Goal: Task Accomplishment & Management: Use online tool/utility

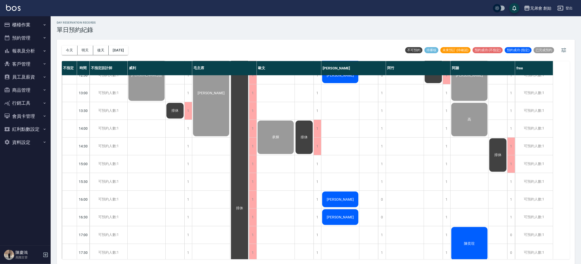
scroll to position [285, 0]
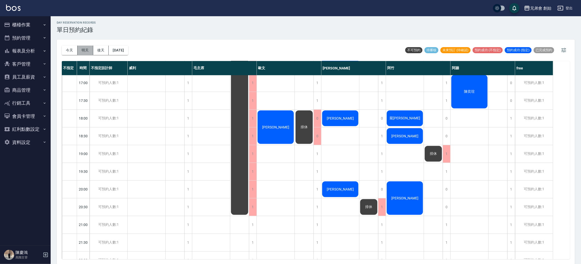
click at [81, 52] on button "明天" at bounding box center [86, 50] width 16 height 9
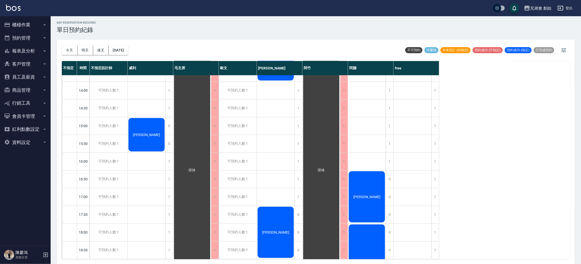
scroll to position [133, 0]
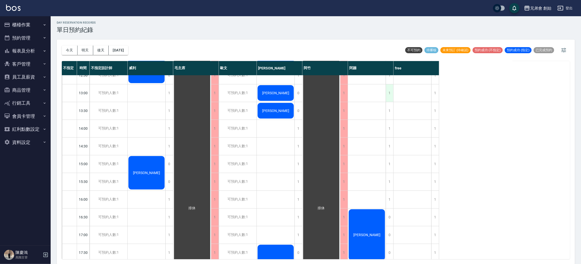
click at [388, 97] on div "1" at bounding box center [390, 92] width 8 height 17
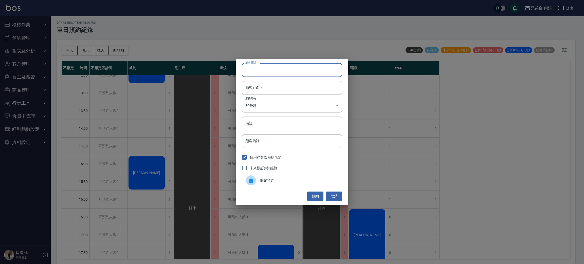
drag, startPoint x: 273, startPoint y: 73, endPoint x: 268, endPoint y: 71, distance: 5.1
click at [273, 73] on input "顧客電話   *" at bounding box center [292, 70] width 100 height 14
type input "0913776680"
click at [293, 89] on input "顧客姓名   *" at bounding box center [292, 88] width 100 height 14
type input "趙"
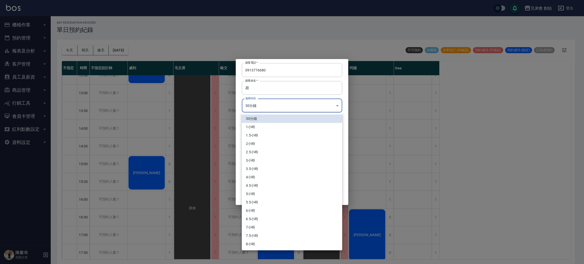
click at [300, 109] on body "兄弟會 創始 登出 櫃檯作業 打帳單 帳單列表 掛單列表 座位開單 營業儀表板 現金收支登錄 高階收支登錄 材料自購登錄 每日結帳 排班表 現場電腦打卡 掃碼…" at bounding box center [292, 131] width 584 height 265
click at [287, 125] on li "1小時" at bounding box center [292, 127] width 100 height 8
type input "2"
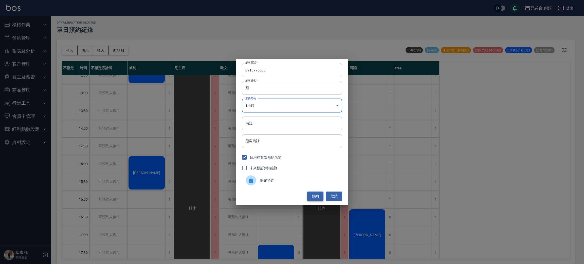
click at [312, 200] on button "預約" at bounding box center [315, 195] width 16 height 9
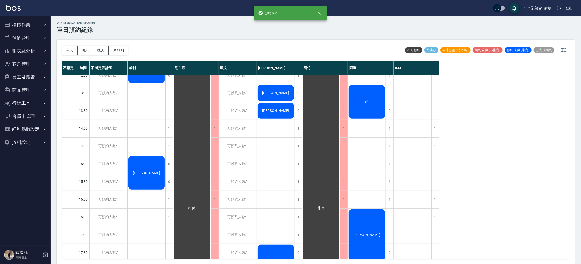
click at [161, 68] on span "趙" at bounding box center [146, 66] width 29 height 4
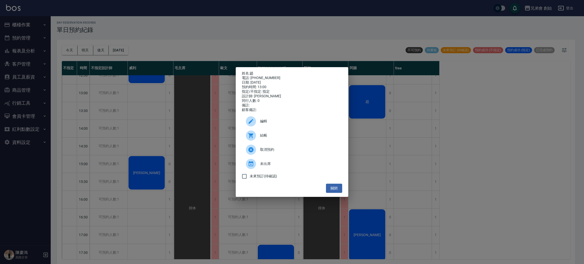
click at [375, 96] on div "姓名: 趙 電話: 0913776680 日期: 2025/08/14 預約時間: 13:00 指定/不指定: 指定 設計師: 阿蹦 同行人數: 0 備註: …" at bounding box center [292, 132] width 584 height 264
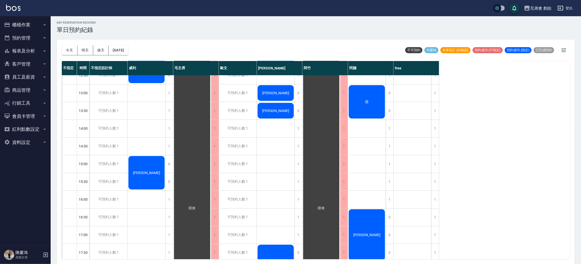
click at [165, 84] on div "趙" at bounding box center [147, 66] width 38 height 35
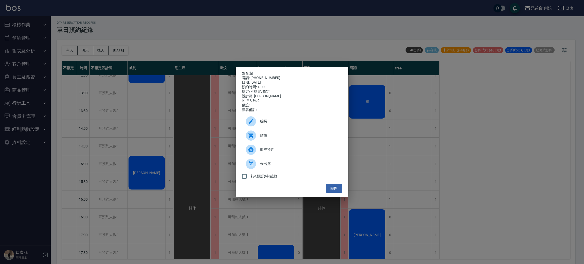
click at [466, 89] on div "姓名: 趙 電話: 0913776680 日期: 2025/08/14 預約時間: 13:00 指定/不指定: 指定 設計師: 阿蹦 同行人數: 0 備註: …" at bounding box center [292, 132] width 584 height 264
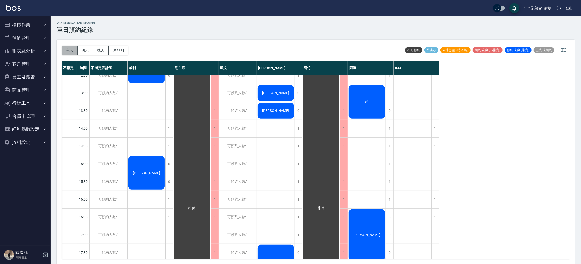
click at [68, 48] on button "今天" at bounding box center [70, 50] width 16 height 9
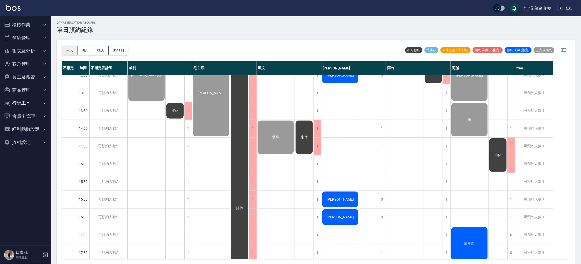
click at [66, 48] on button "今天" at bounding box center [70, 50] width 16 height 9
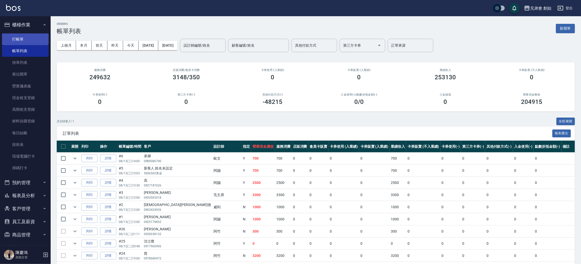
click at [34, 43] on link "打帳單" at bounding box center [25, 39] width 47 height 12
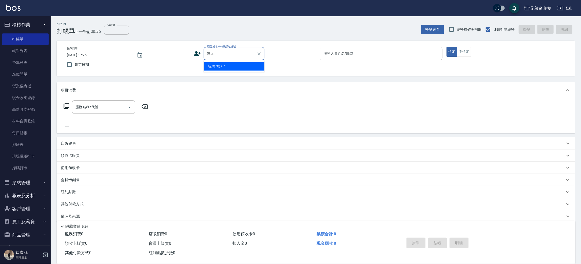
type input "無"
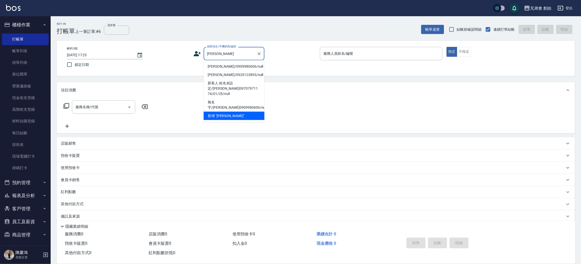
click at [238, 65] on li "[PERSON_NAME]/0909980606/null" at bounding box center [234, 66] width 61 height 8
type input "[PERSON_NAME]/0909980606/null"
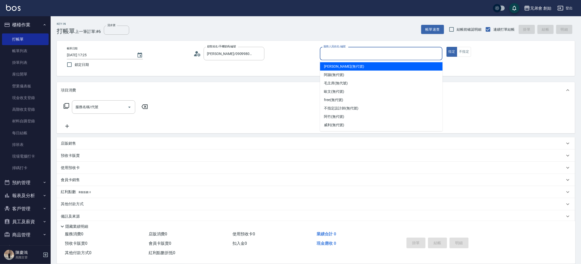
click at [345, 58] on input "服務人員姓名/編號" at bounding box center [381, 53] width 118 height 9
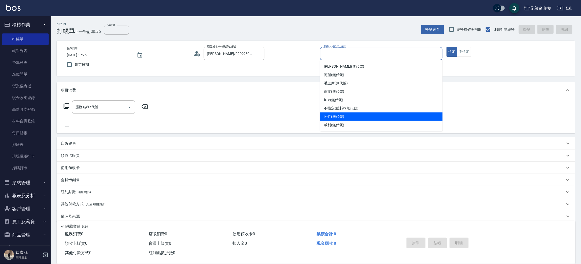
click at [349, 116] on div "阿竹 (無代號)" at bounding box center [381, 116] width 123 height 8
type input "阿竹 (無代號)"
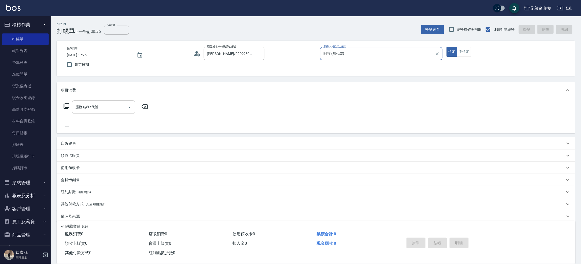
click at [102, 111] on input "服務名稱/代號" at bounding box center [99, 107] width 51 height 9
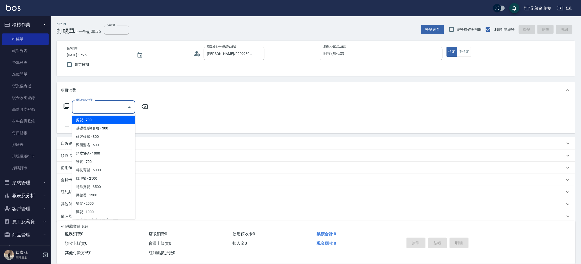
drag, startPoint x: 105, startPoint y: 123, endPoint x: 134, endPoint y: 122, distance: 29.7
click at [105, 123] on span "剪髮 - 700" at bounding box center [103, 120] width 63 height 8
type input "剪髮(A01)"
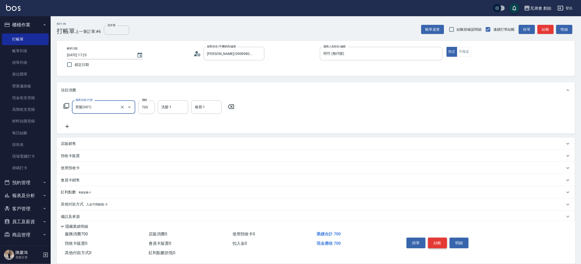
click at [434, 243] on button "結帳" at bounding box center [437, 243] width 19 height 11
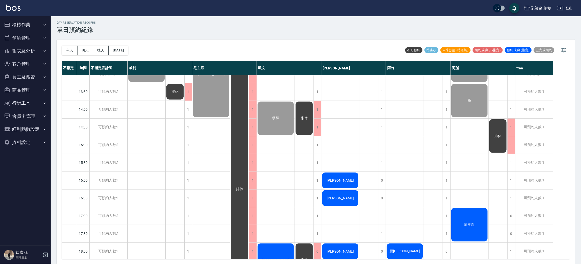
scroll to position [304, 0]
